Goal: Information Seeking & Learning: Learn about a topic

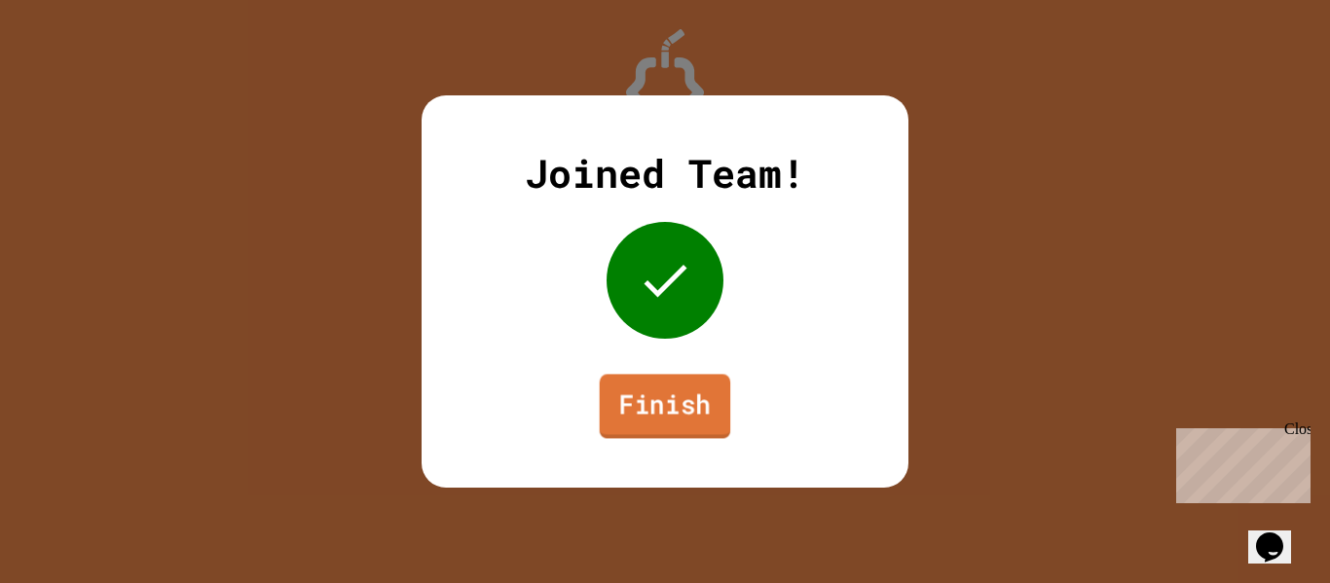
click at [640, 391] on link "Finish" at bounding box center [665, 406] width 131 height 64
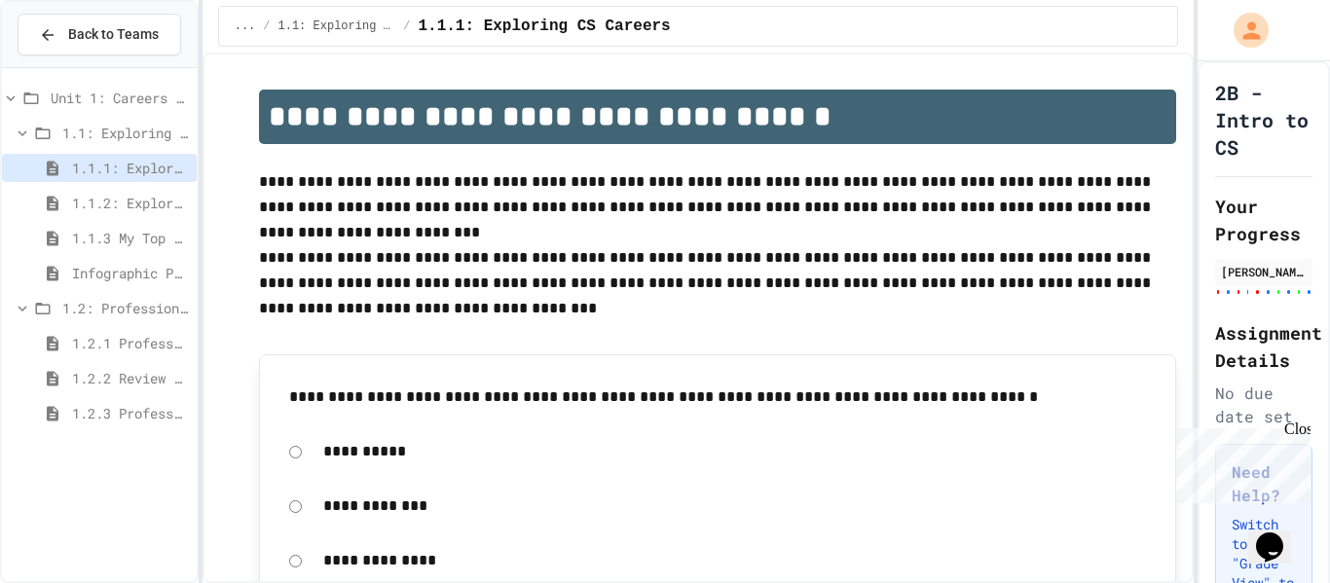
click at [95, 244] on span "1.1.3 My Top 3 CS Careers!" at bounding box center [130, 238] width 117 height 20
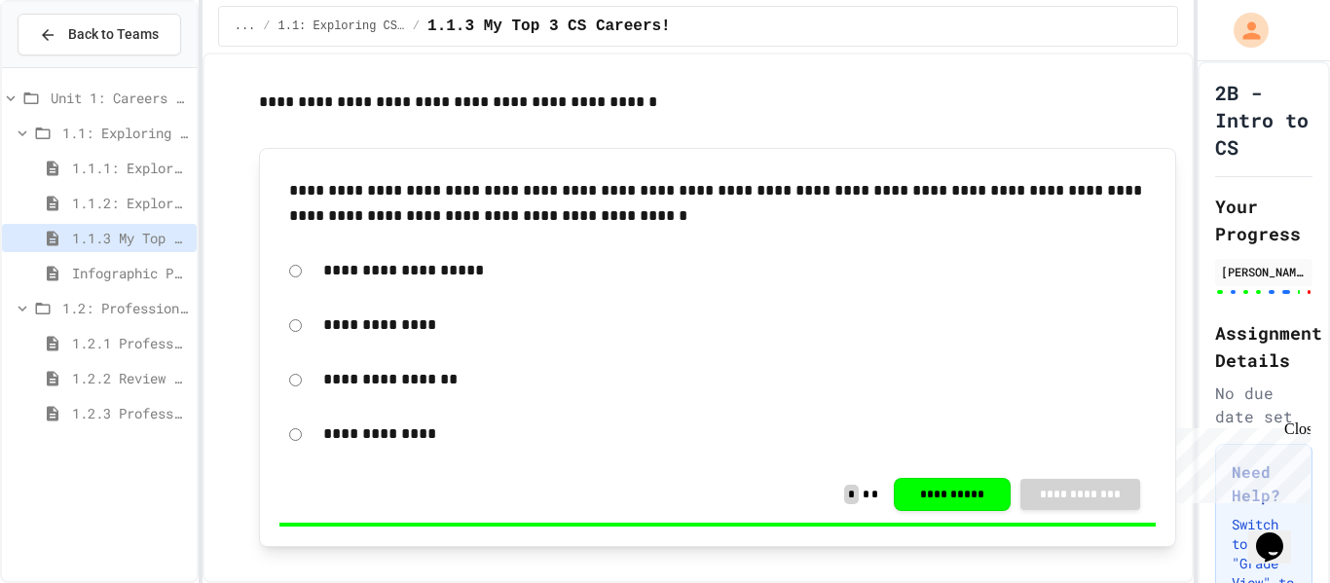
scroll to position [3733, 0]
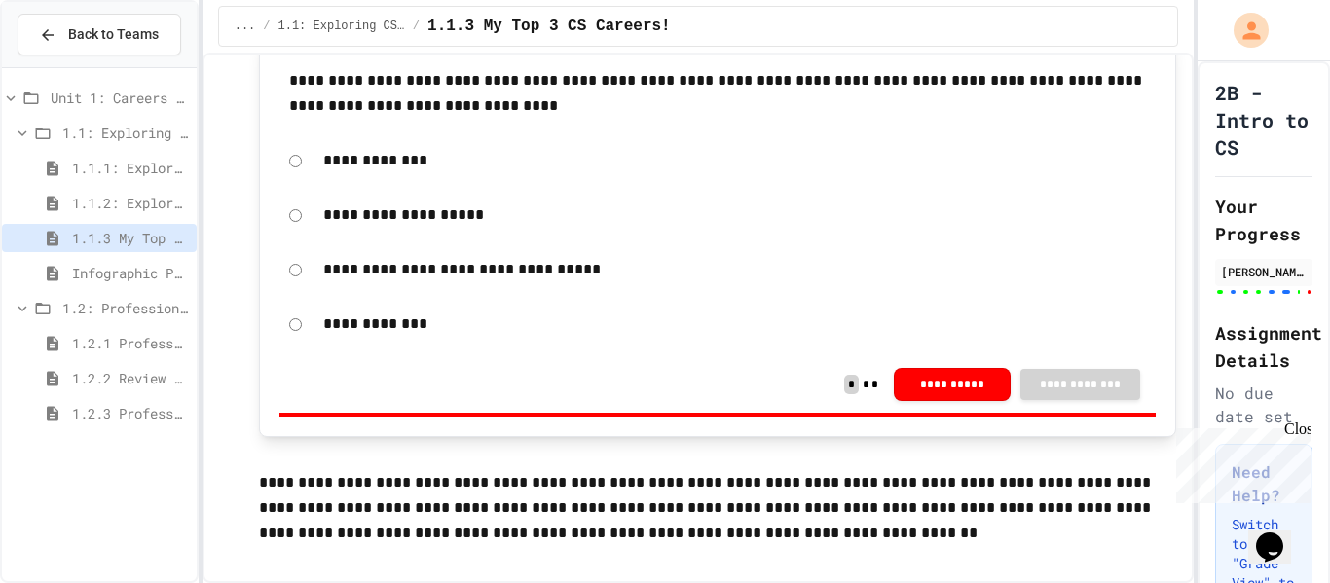
click at [103, 311] on span "1.2: Professional Communication" at bounding box center [125, 308] width 127 height 20
click at [78, 313] on span "1.2: Professional Communication" at bounding box center [125, 308] width 127 height 20
click at [89, 344] on span "1.2.1 Professional Communication" at bounding box center [130, 343] width 117 height 20
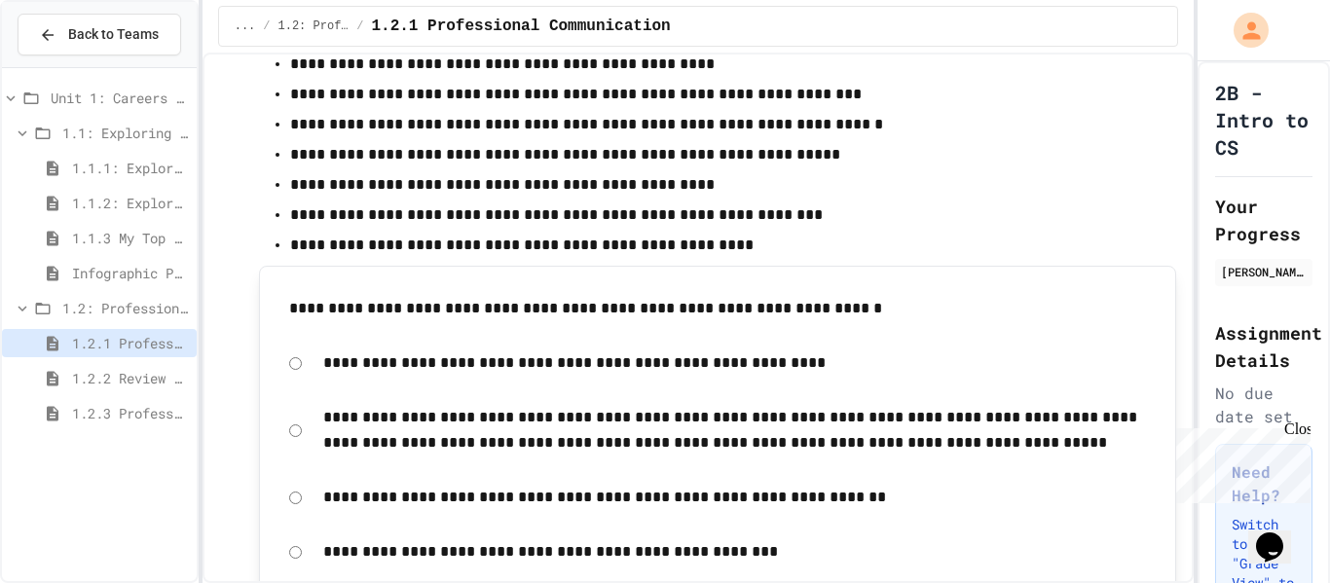
scroll to position [2784, 0]
click at [104, 378] on span "1.2.2 Review - Professional Communication" at bounding box center [130, 378] width 117 height 20
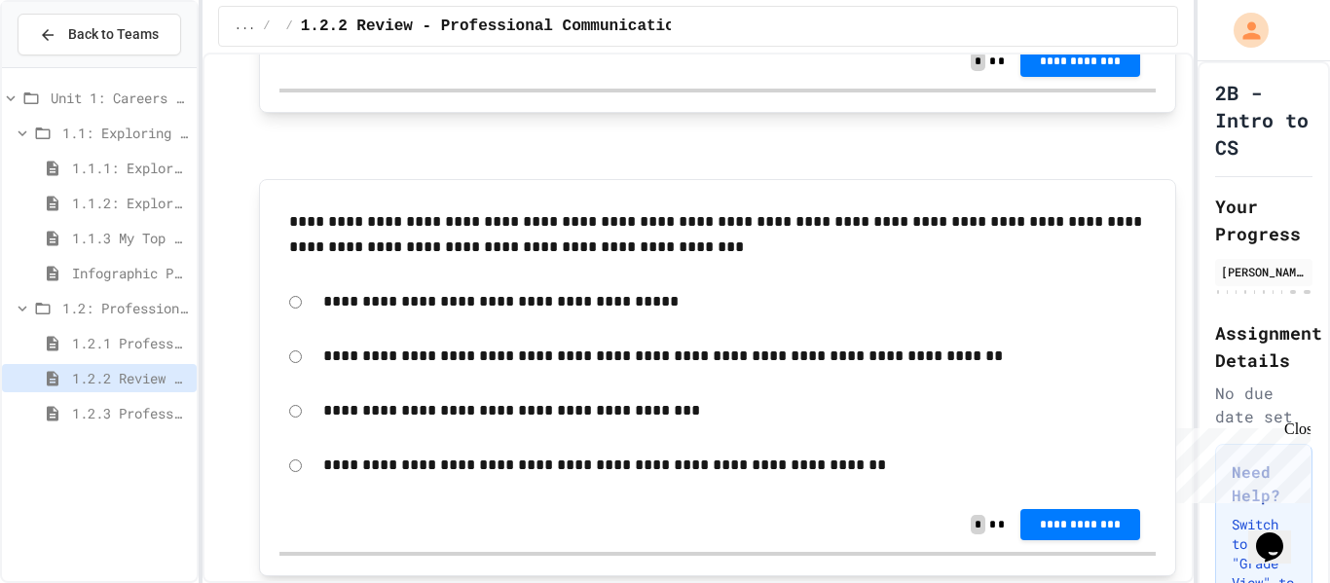
scroll to position [3889, 0]
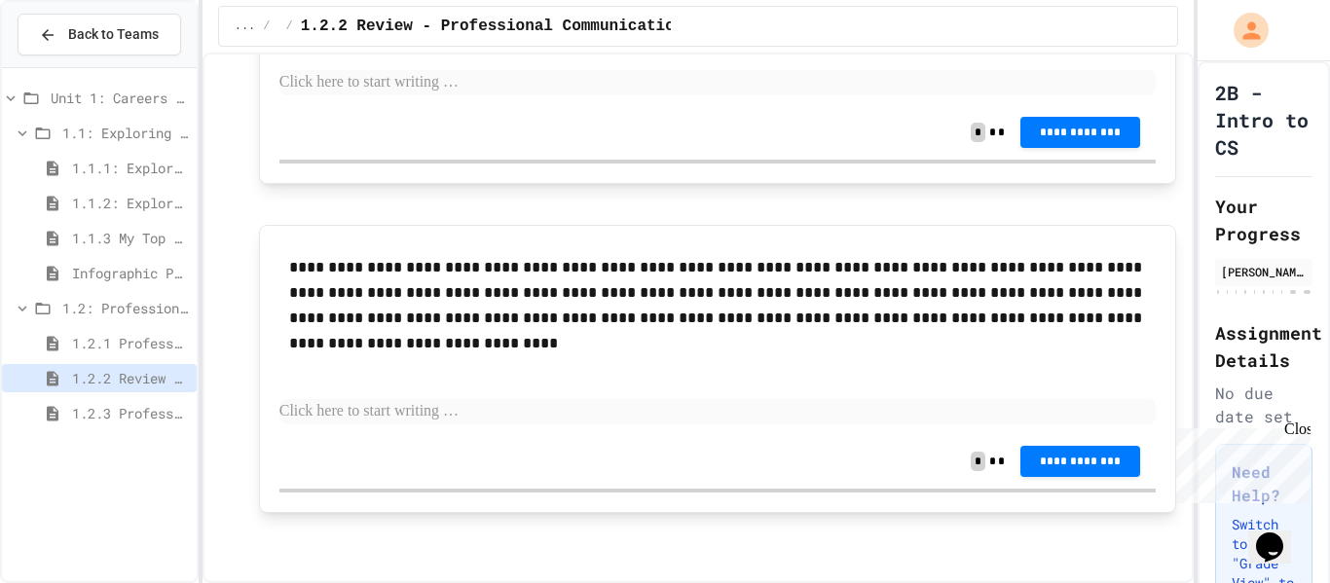
click at [173, 346] on span "1.2.1 Professional Communication" at bounding box center [130, 343] width 117 height 20
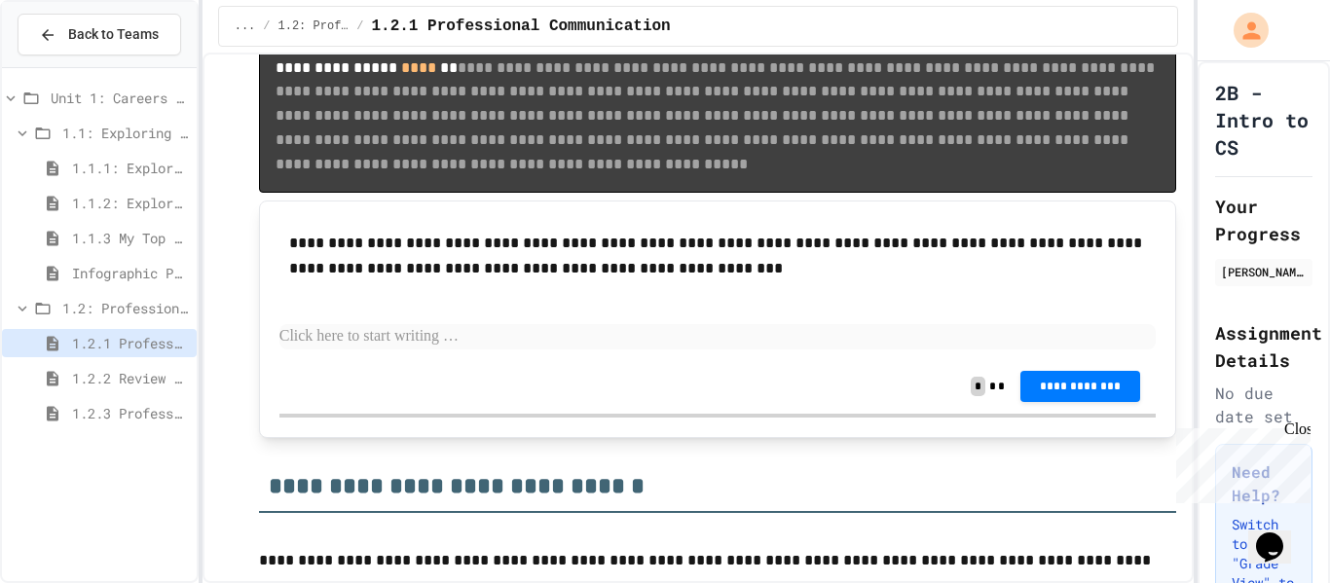
scroll to position [4649, 0]
